Goal: Task Accomplishment & Management: Use online tool/utility

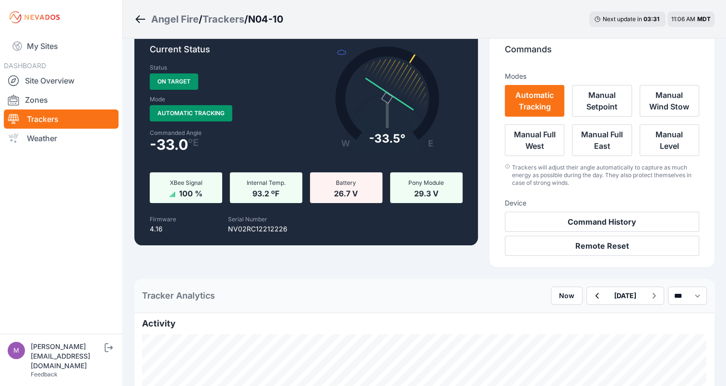
scroll to position [21, 0]
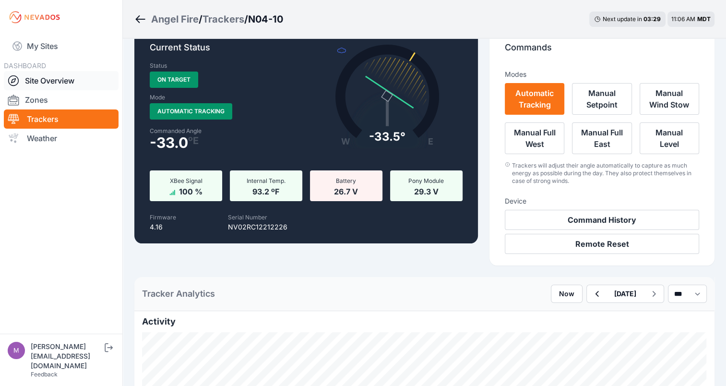
click at [47, 81] on link "Site Overview" at bounding box center [61, 80] width 115 height 19
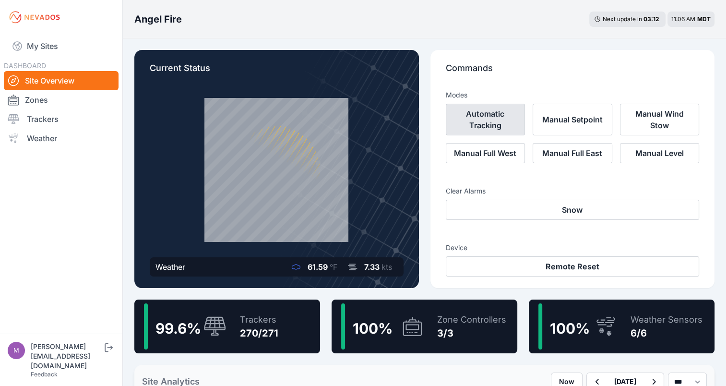
click at [493, 120] on button "Automatic Tracking" at bounding box center [486, 120] width 80 height 32
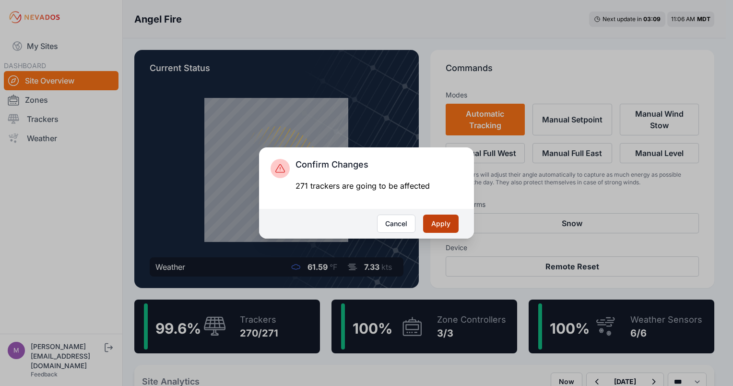
click at [439, 225] on button "Apply" at bounding box center [441, 223] width 36 height 18
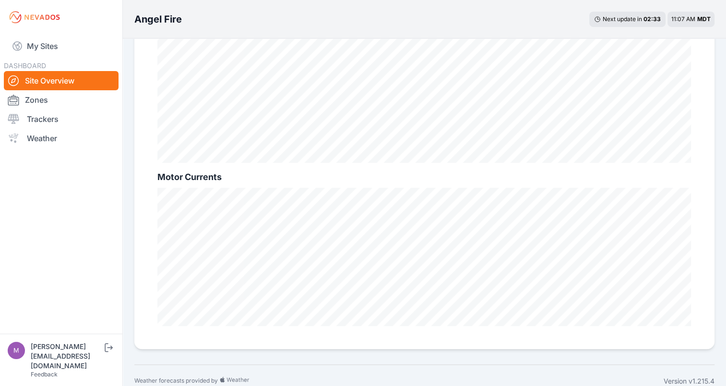
scroll to position [675, 0]
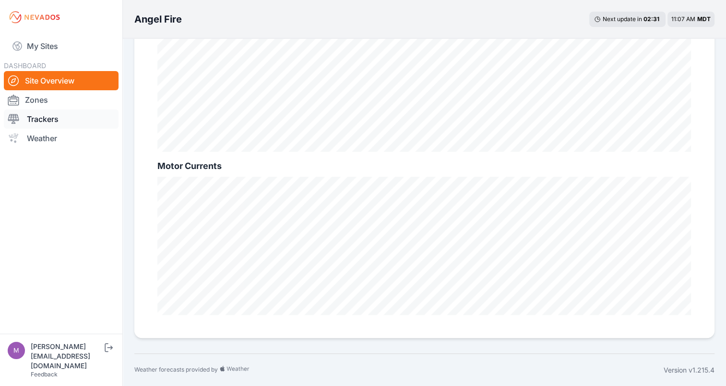
click at [42, 114] on link "Trackers" at bounding box center [61, 118] width 115 height 19
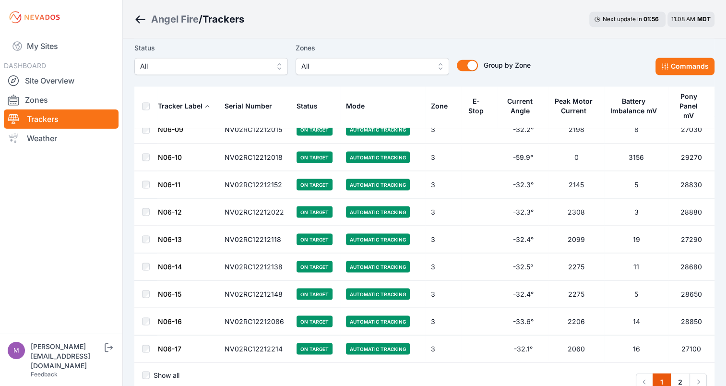
scroll to position [5314, 0]
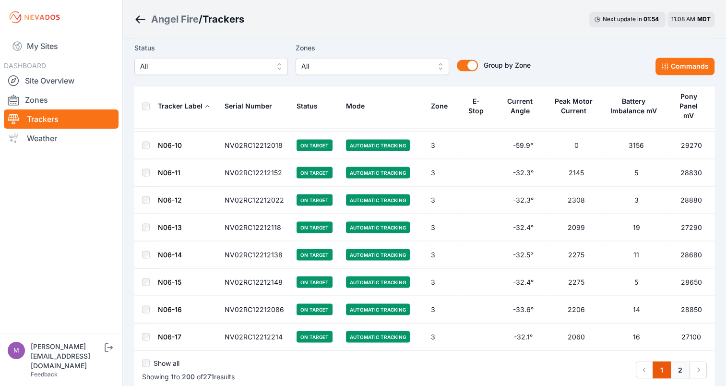
click at [682, 361] on link "2" at bounding box center [680, 369] width 20 height 17
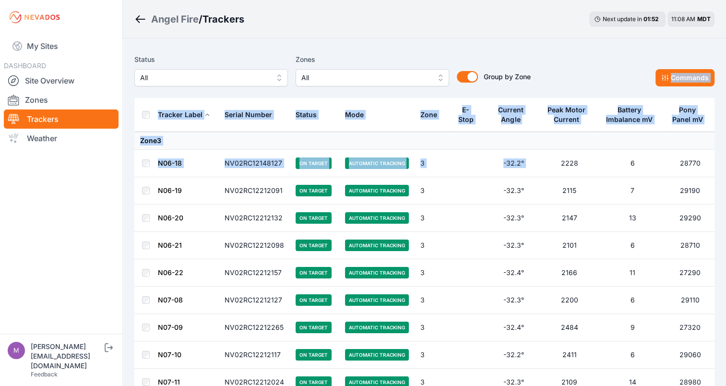
drag, startPoint x: 577, startPoint y: 94, endPoint x: 551, endPoint y: 159, distance: 70.2
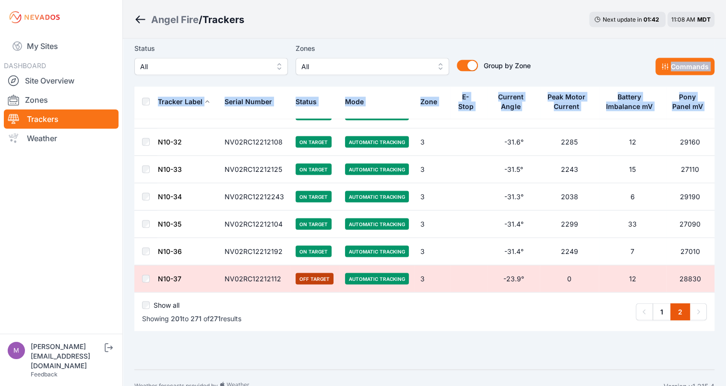
scroll to position [1808, 0]
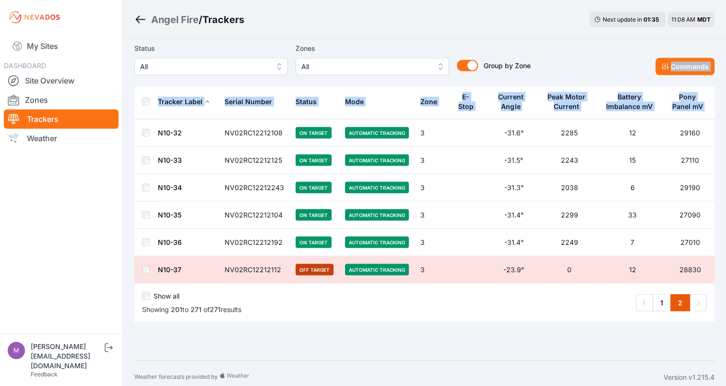
click at [309, 267] on span "Off Target" at bounding box center [315, 269] width 38 height 12
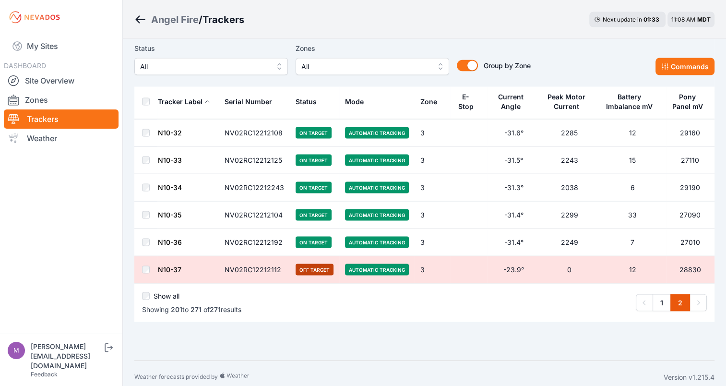
click at [255, 273] on td "NV02RC12212112" at bounding box center [254, 269] width 71 height 27
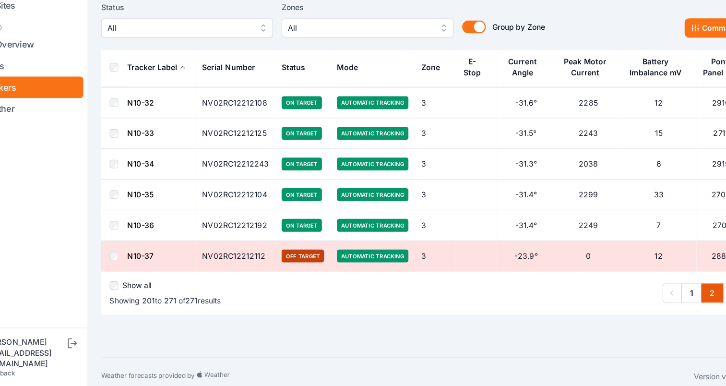
scroll to position [1807, 0]
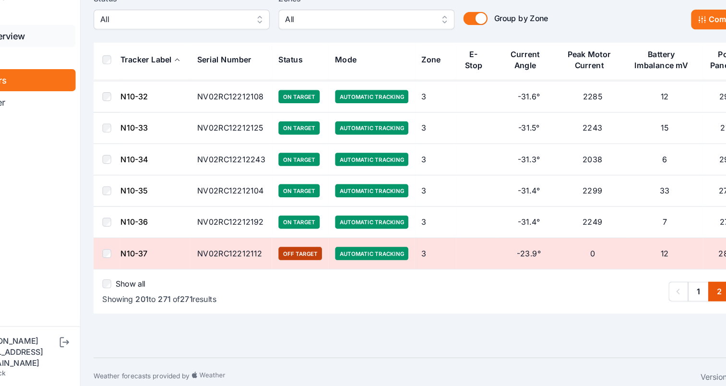
click at [67, 79] on link "Site Overview" at bounding box center [61, 80] width 115 height 19
